Goal: Task Accomplishment & Management: Manage account settings

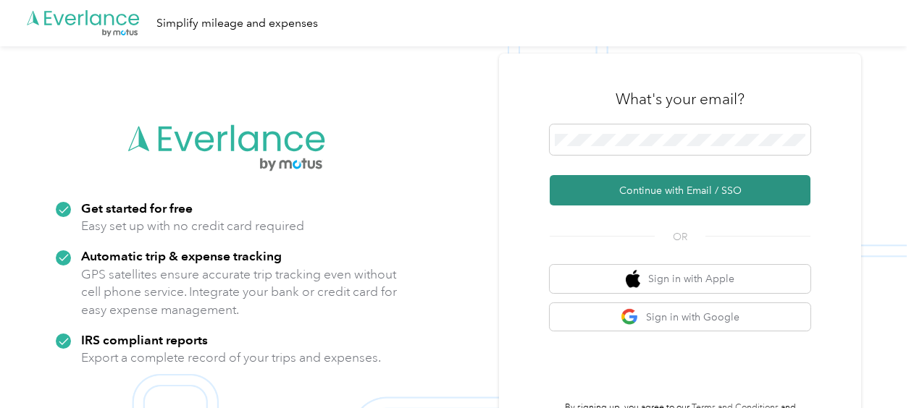
click at [623, 187] on button "Continue with Email / SSO" at bounding box center [680, 190] width 261 height 30
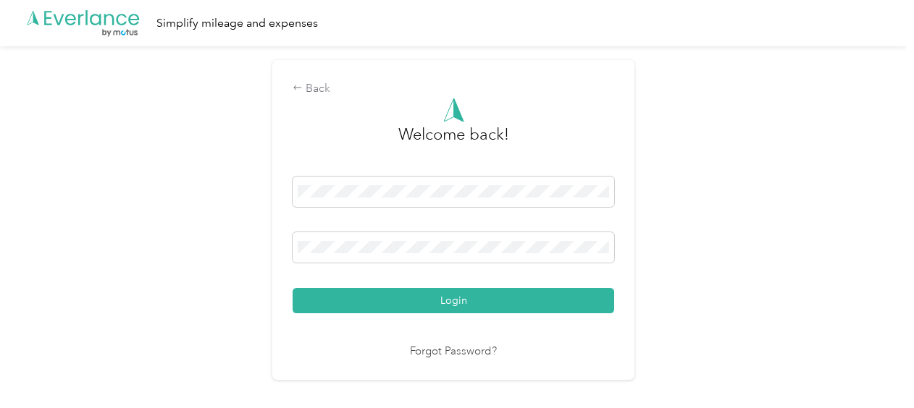
click at [502, 297] on button "Login" at bounding box center [454, 300] width 322 height 25
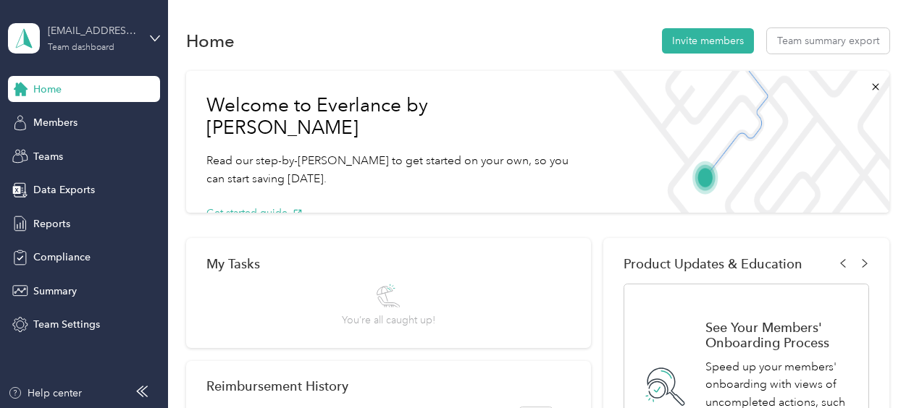
click at [112, 51] on div "Team dashboard" at bounding box center [81, 47] width 67 height 9
click at [83, 118] on div "Team dashboard" at bounding box center [61, 119] width 80 height 15
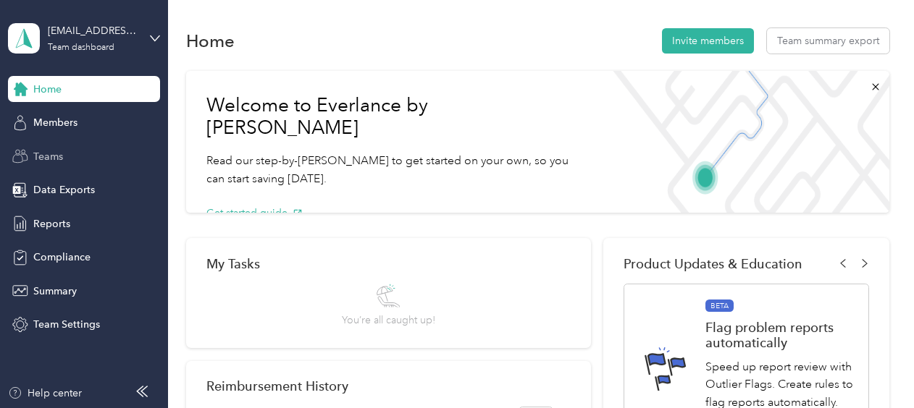
click at [88, 150] on div "Teams" at bounding box center [84, 156] width 152 height 26
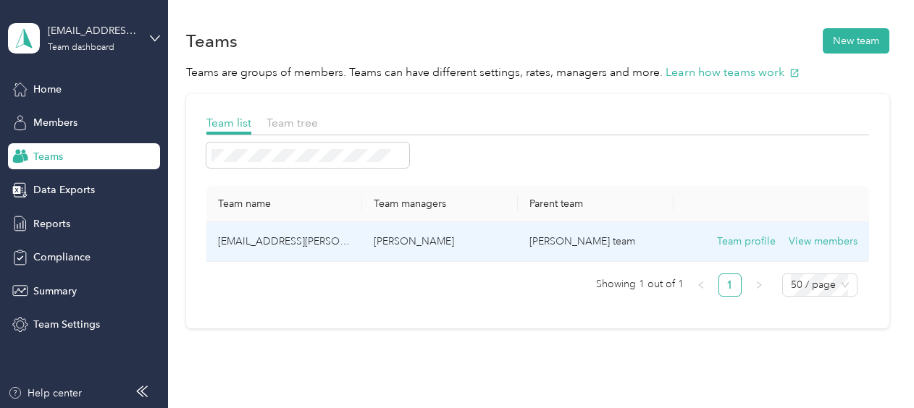
click at [777, 243] on div "Team profile View members" at bounding box center [771, 242] width 172 height 16
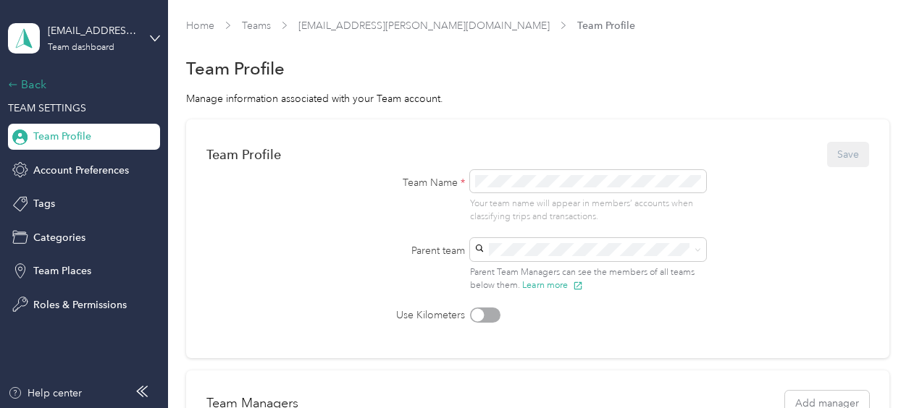
click at [32, 82] on div "Back" at bounding box center [80, 84] width 145 height 17
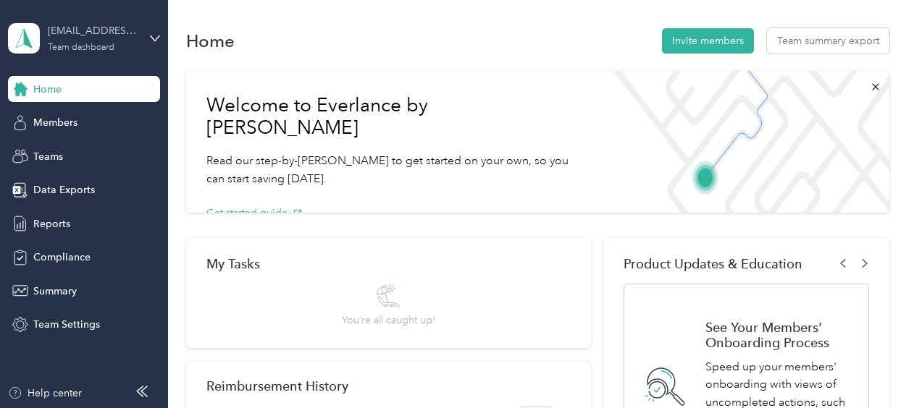
click at [106, 39] on div "[EMAIL_ADDRESS][PERSON_NAME][DOMAIN_NAME] Team dashboard" at bounding box center [93, 37] width 91 height 29
click at [329, 152] on p "Read our step-by-[PERSON_NAME] to get started on your own, so you can start sav…" at bounding box center [393, 169] width 375 height 35
click at [38, 123] on span "Members" at bounding box center [55, 122] width 44 height 15
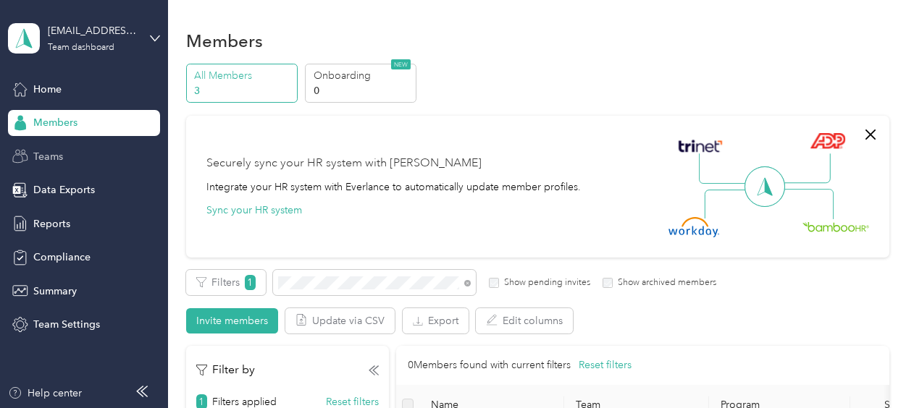
click at [35, 154] on span "Teams" at bounding box center [48, 156] width 30 height 15
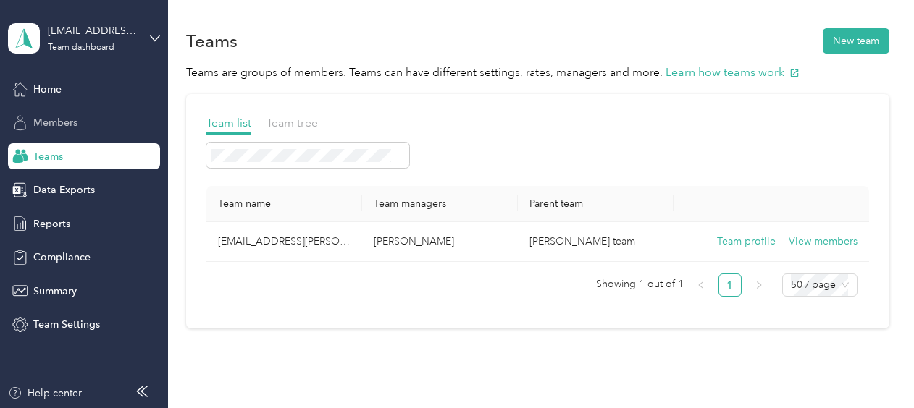
click at [49, 121] on span "Members" at bounding box center [55, 122] width 44 height 15
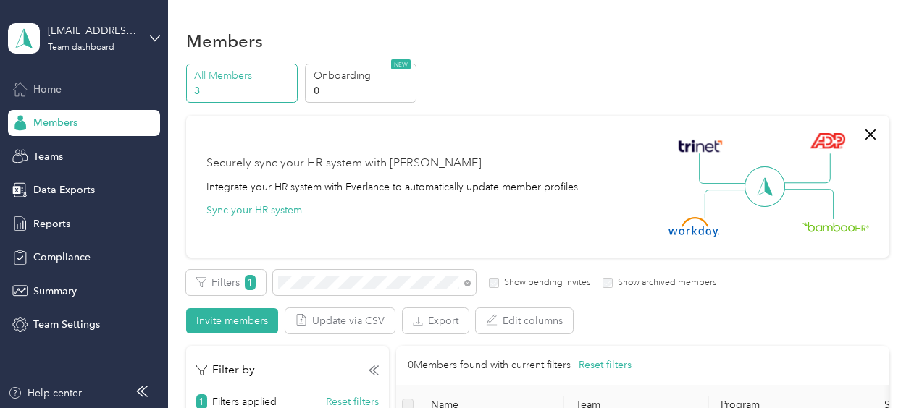
click at [57, 83] on span "Home" at bounding box center [47, 89] width 28 height 15
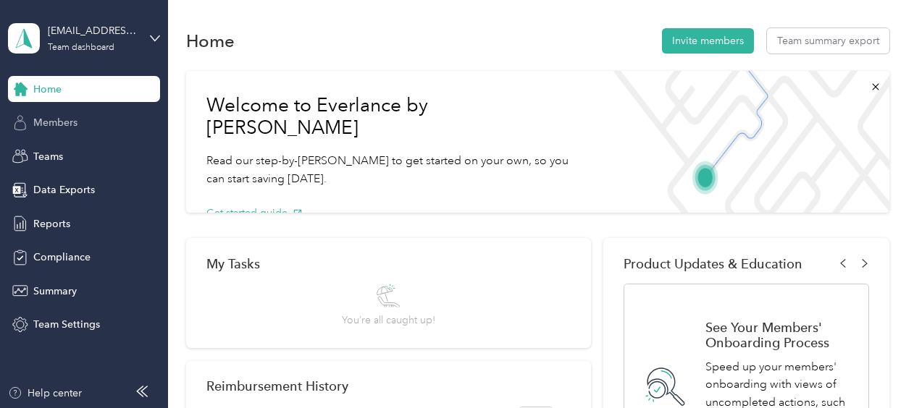
click at [51, 125] on span "Members" at bounding box center [55, 122] width 44 height 15
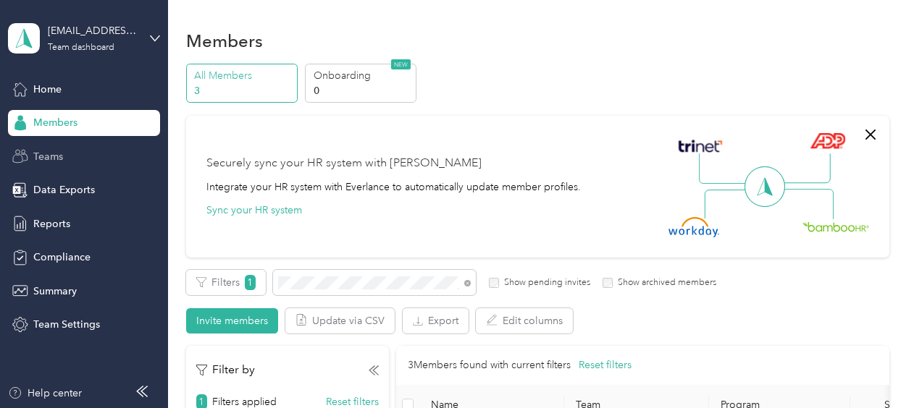
click at [51, 165] on div "Teams" at bounding box center [84, 156] width 152 height 26
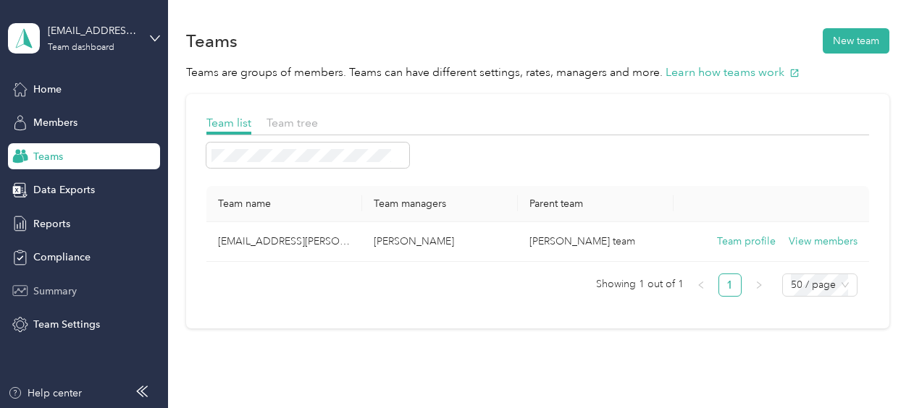
click at [61, 298] on div "Summary" at bounding box center [84, 291] width 152 height 26
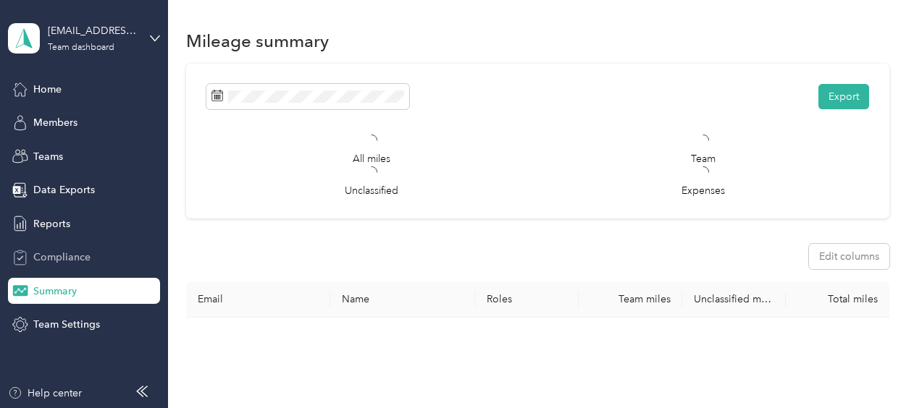
click at [56, 262] on span "Compliance" at bounding box center [61, 257] width 57 height 15
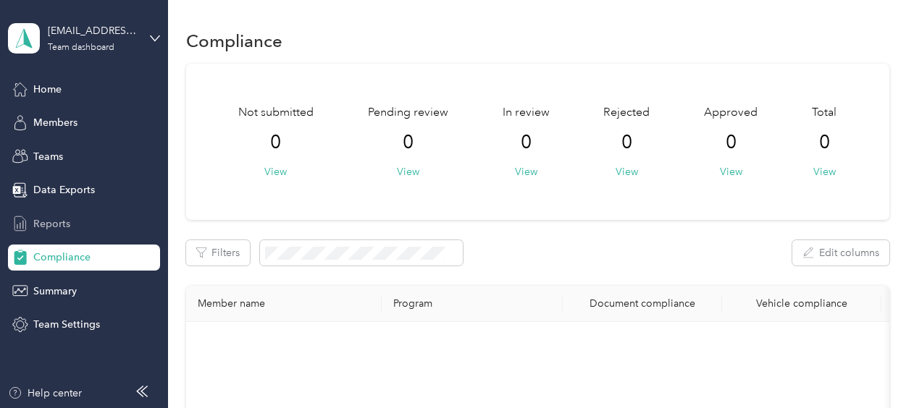
click at [67, 222] on span "Reports" at bounding box center [51, 224] width 37 height 15
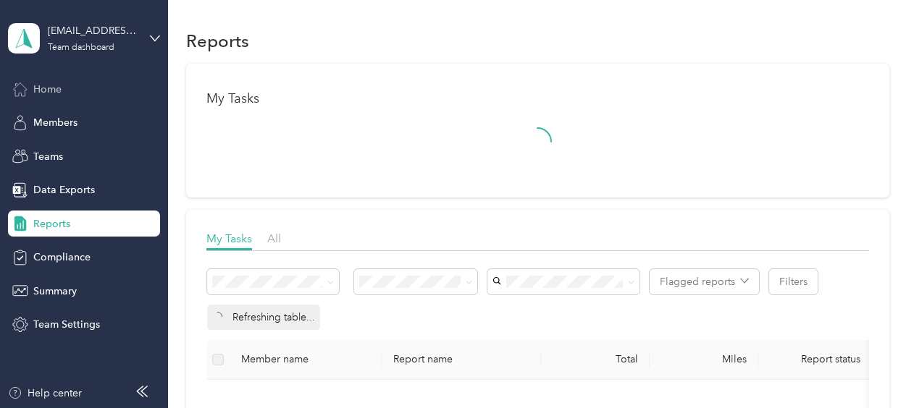
click at [46, 83] on span "Home" at bounding box center [47, 89] width 28 height 15
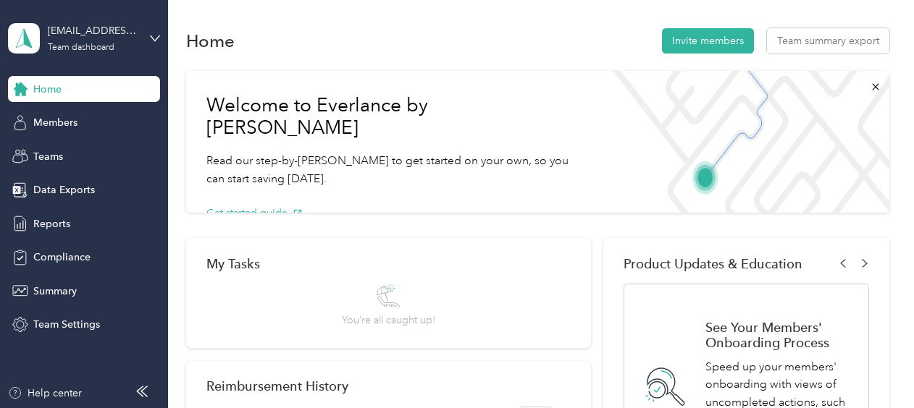
click at [45, 83] on span "Home" at bounding box center [47, 89] width 28 height 15
